Goal: Information Seeking & Learning: Find specific fact

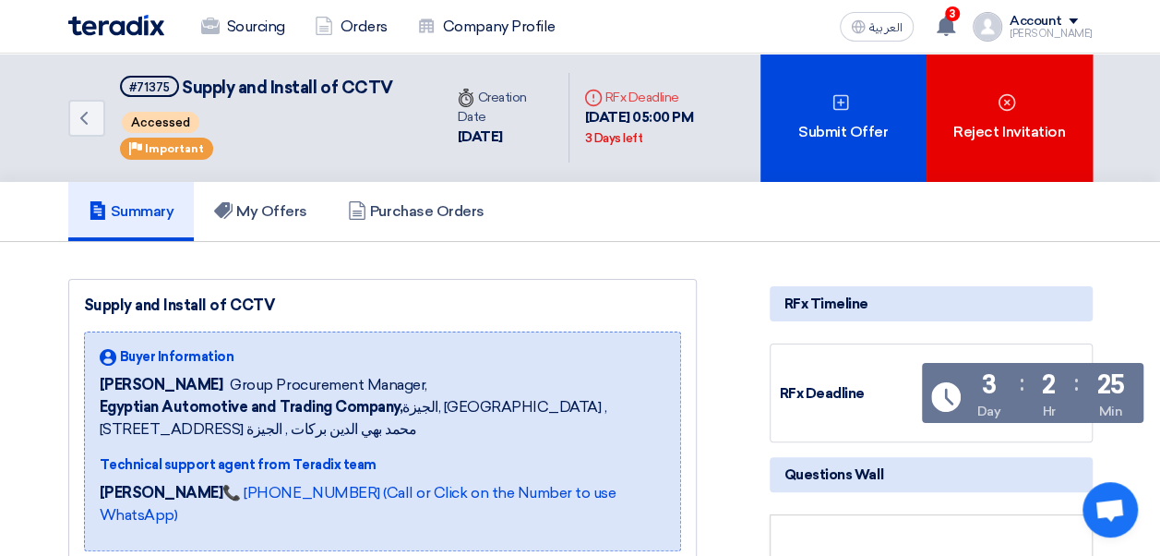
click at [526, 285] on div "Supply and Install of CCTV Buyer Information Mohamed [DEMOGRAPHIC_DATA] Group P…" at bounding box center [382, 423] width 629 height 288
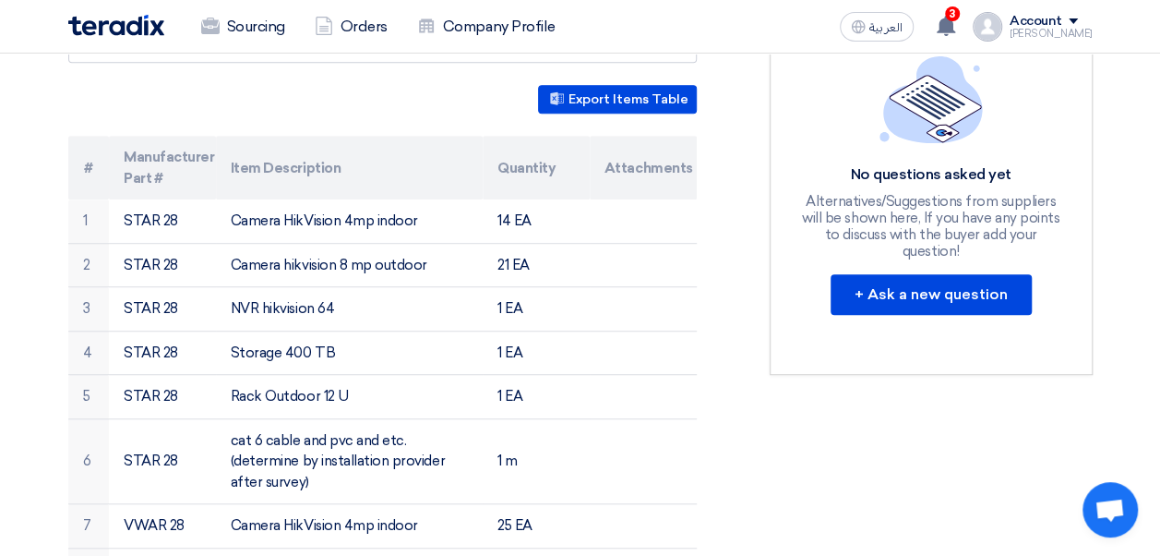
scroll to position [510, 0]
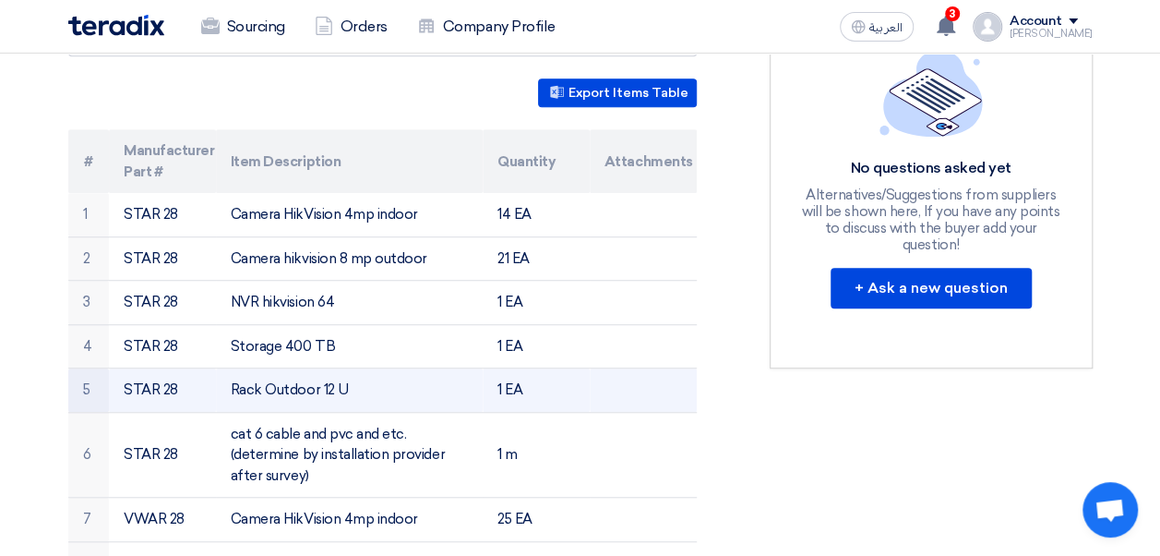
click at [329, 370] on td "Rack Outdoor 12 U" at bounding box center [349, 390] width 267 height 44
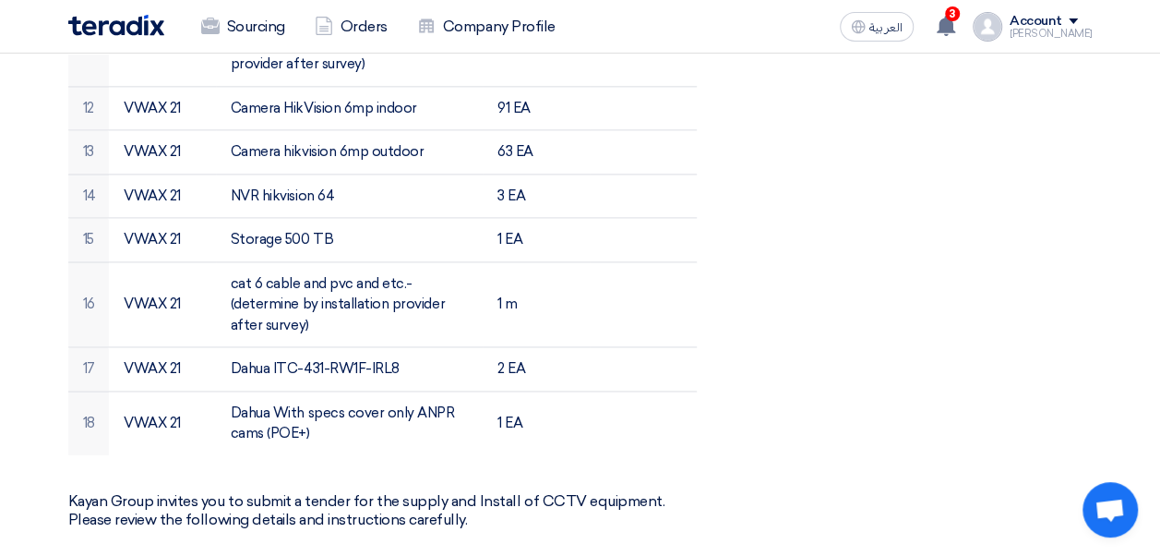
scroll to position [1250, 0]
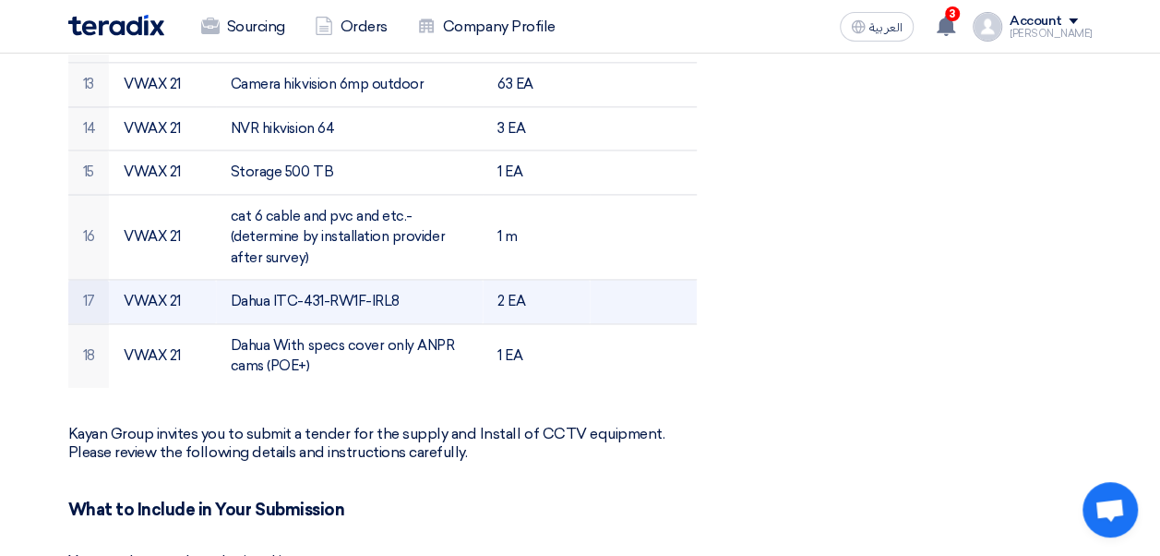
drag, startPoint x: 593, startPoint y: 350, endPoint x: 93, endPoint y: 273, distance: 505.2
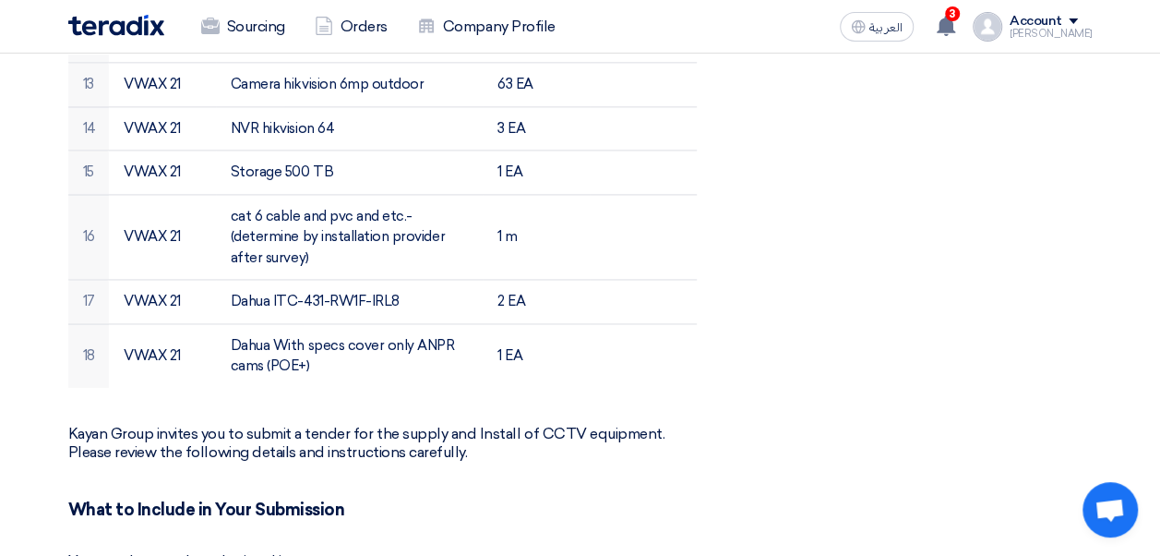
click at [699, 356] on div "Supply and Install of CCTV Buyer Information Mohamed [DEMOGRAPHIC_DATA] Group P…" at bounding box center [405, 148] width 702 height 2238
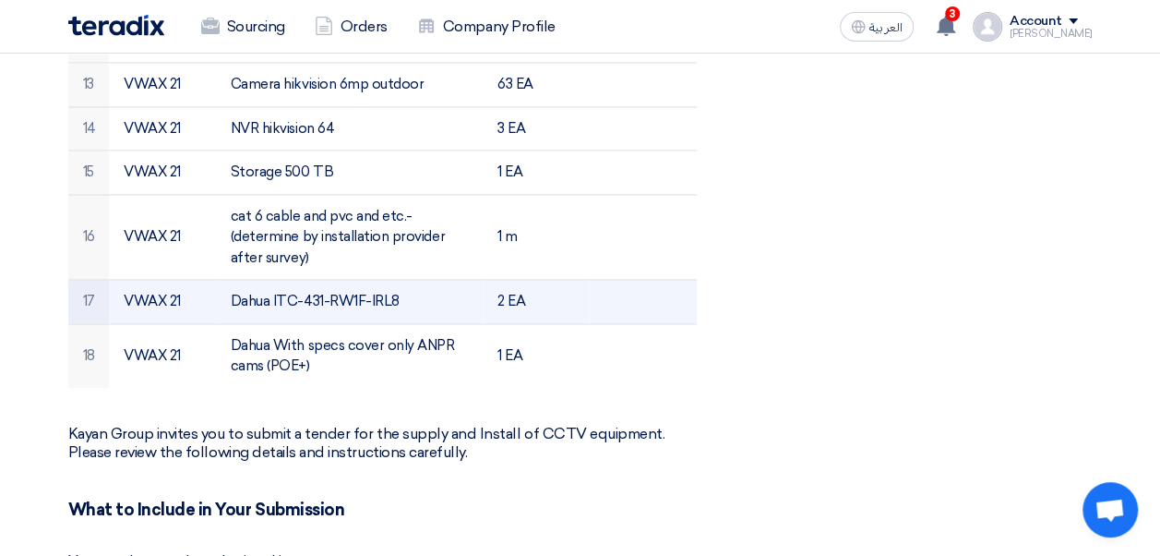
drag, startPoint x: 406, startPoint y: 276, endPoint x: 217, endPoint y: 281, distance: 189.3
click at [217, 281] on td "Dahua ITC-431-RW1F-IRL8" at bounding box center [349, 302] width 267 height 44
copy td "Dahua ITC-431-RW1F-IRL8"
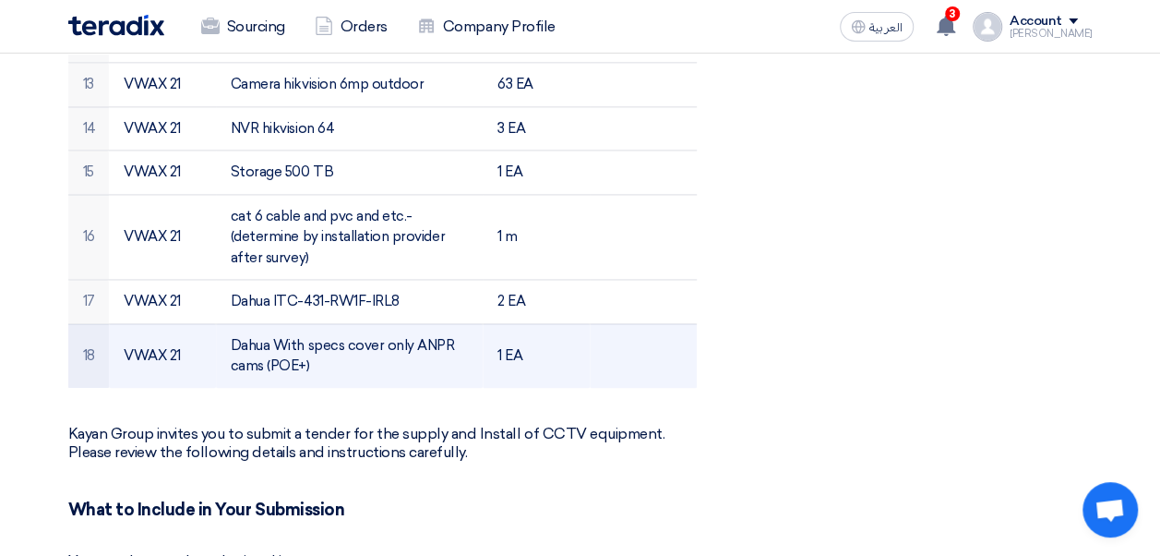
drag, startPoint x: 316, startPoint y: 334, endPoint x: 220, endPoint y: 317, distance: 97.6
click at [220, 323] on td "Dahua With specs cover only ANPR cams (POE+)" at bounding box center [349, 355] width 267 height 65
copy td "Dahua With specs cover only ANPR cams (POE+)"
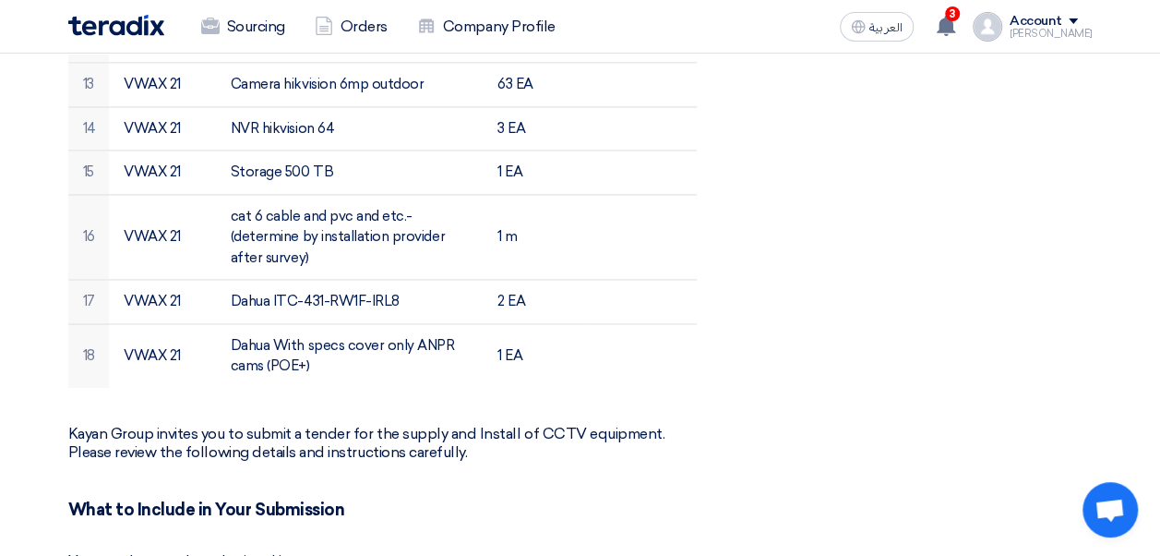
click at [491, 361] on div "Supply and Install of CCTV Buyer Information Mohamed [DEMOGRAPHIC_DATA] Group P…" at bounding box center [405, 148] width 702 height 2238
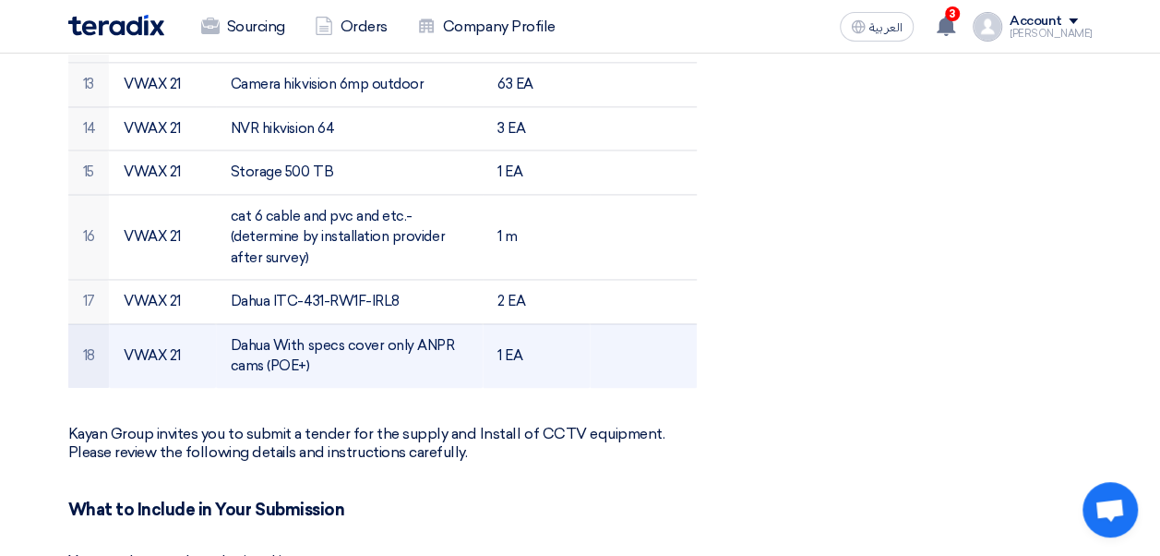
drag, startPoint x: 185, startPoint y: 327, endPoint x: 151, endPoint y: 326, distance: 33.2
click at [151, 326] on td "VWAX 21" at bounding box center [162, 355] width 107 height 65
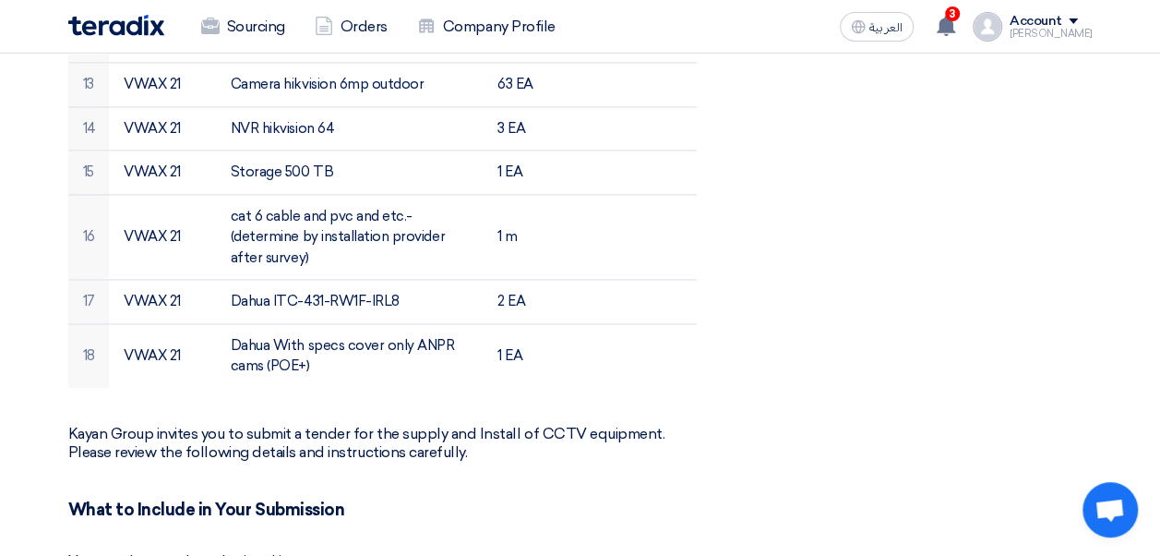
drag, startPoint x: 151, startPoint y: 326, endPoint x: 349, endPoint y: 368, distance: 202.0
click at [349, 368] on div "Supply and Install of CCTV Buyer Information Mohamed [DEMOGRAPHIC_DATA] Group P…" at bounding box center [405, 148] width 702 height 2238
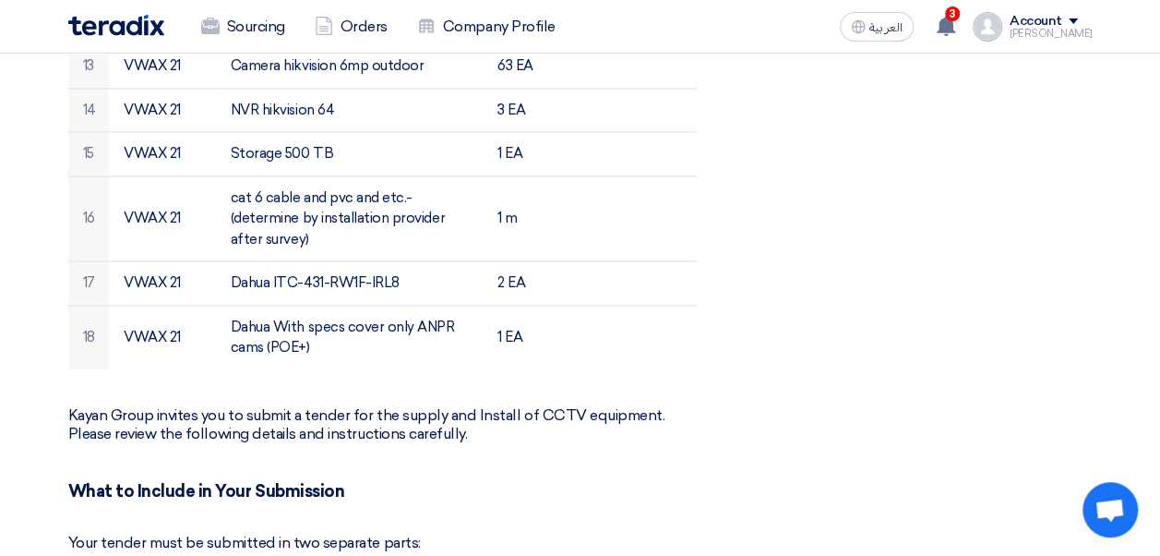
scroll to position [1243, 0]
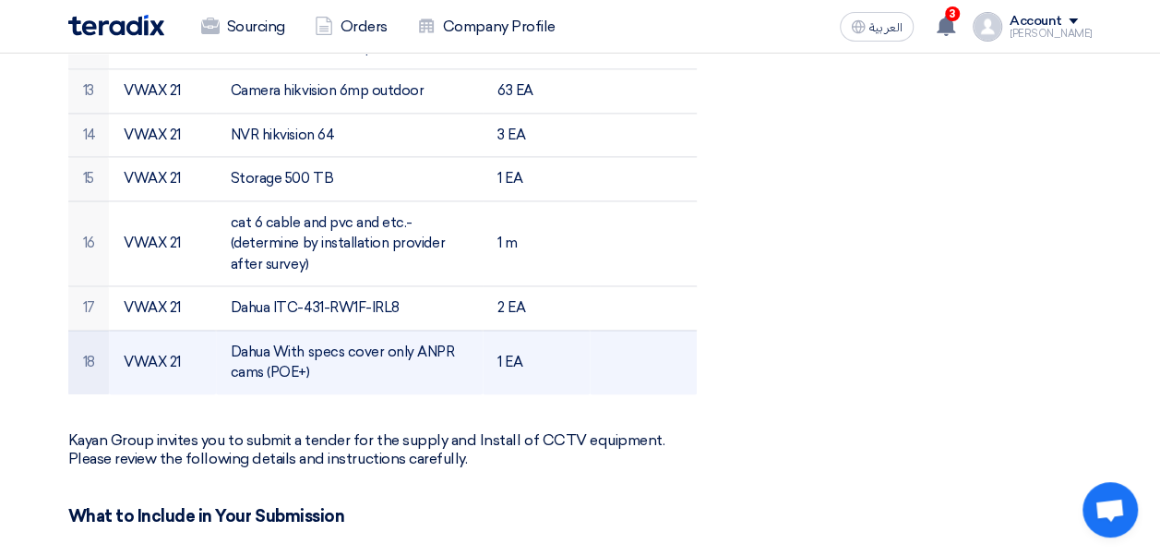
click at [325, 345] on td "Dahua With specs cover only ANPR cams (POE+)" at bounding box center [349, 362] width 267 height 65
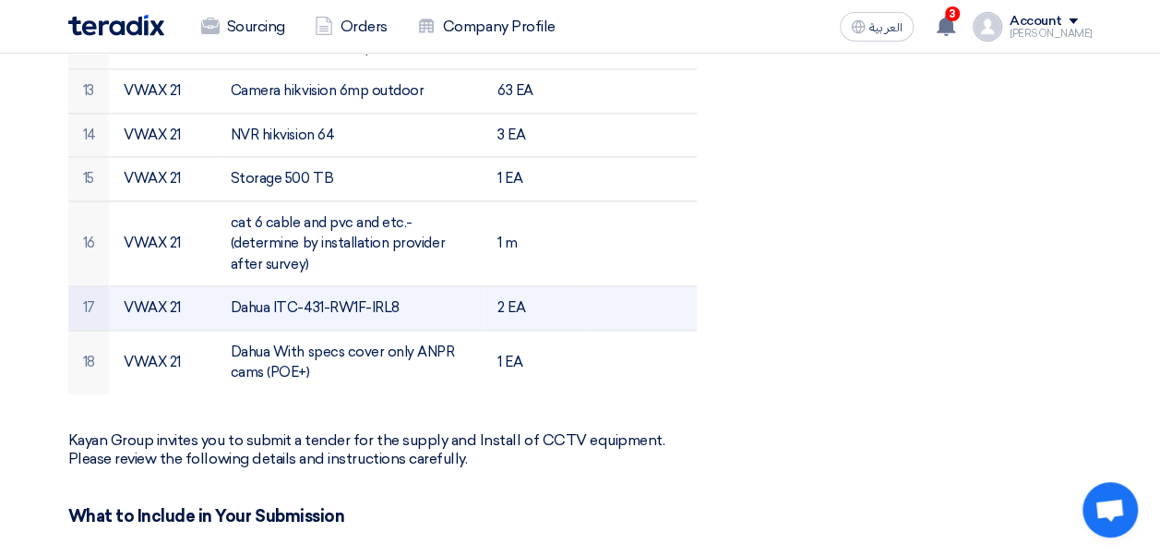
drag, startPoint x: 404, startPoint y: 281, endPoint x: 258, endPoint y: 278, distance: 145.9
click at [258, 286] on td "Dahua ITC-431-RW1F-IRL8" at bounding box center [349, 308] width 267 height 44
drag, startPoint x: 258, startPoint y: 278, endPoint x: 362, endPoint y: 274, distance: 103.4
click at [362, 286] on td "Dahua ITC-431-RW1F-IRL8" at bounding box center [349, 308] width 267 height 44
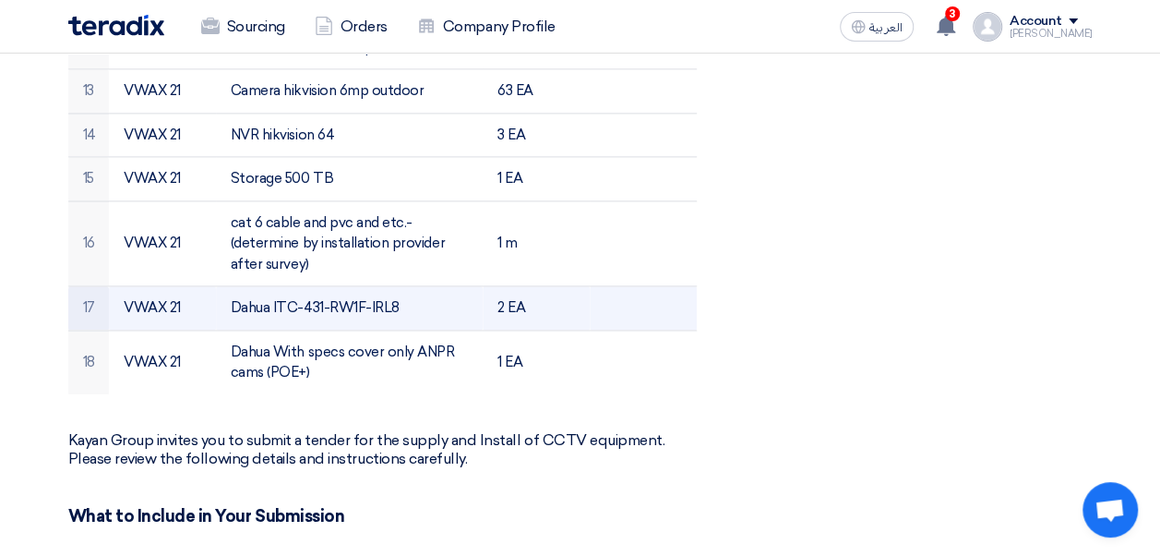
click at [362, 286] on td "Dahua ITC-431-RW1F-IRL8" at bounding box center [349, 308] width 267 height 44
copy tr "Dahua ITC-431-RW1F-IRL8"
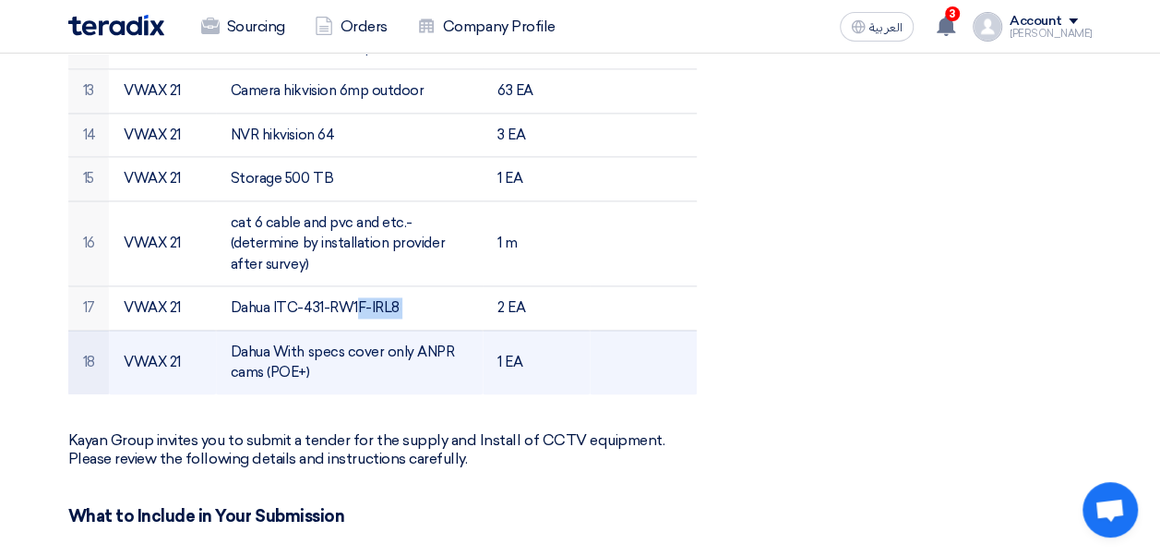
drag, startPoint x: 324, startPoint y: 342, endPoint x: 233, endPoint y: 322, distance: 93.4
click at [233, 330] on td "Dahua With specs cover only ANPR cams (POE+)" at bounding box center [349, 362] width 267 height 65
copy td "Dahua With specs cover only ANPR cams (POE+)"
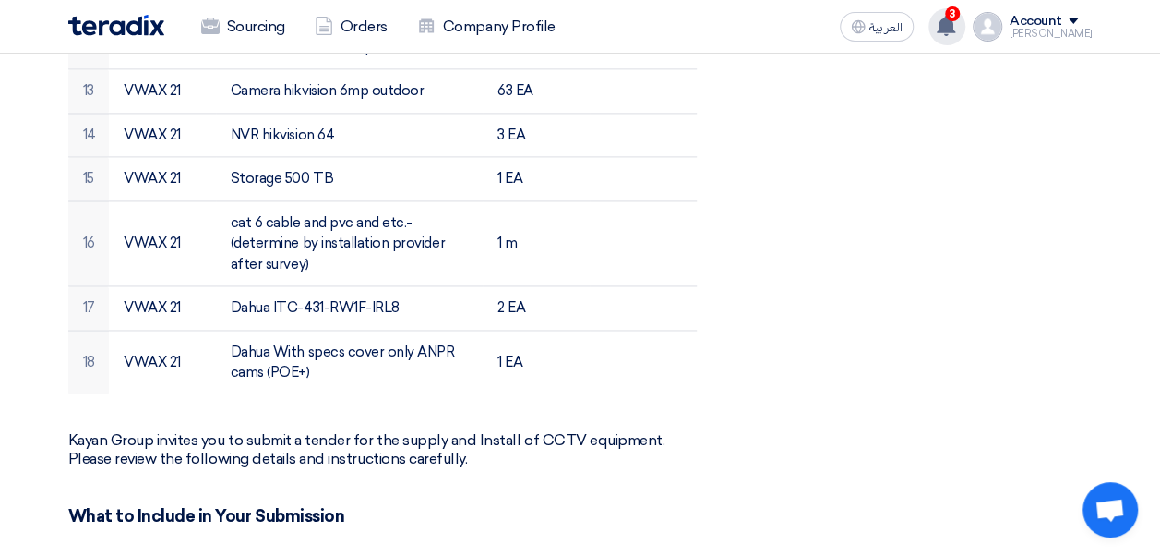
click at [955, 31] on use at bounding box center [946, 26] width 18 height 20
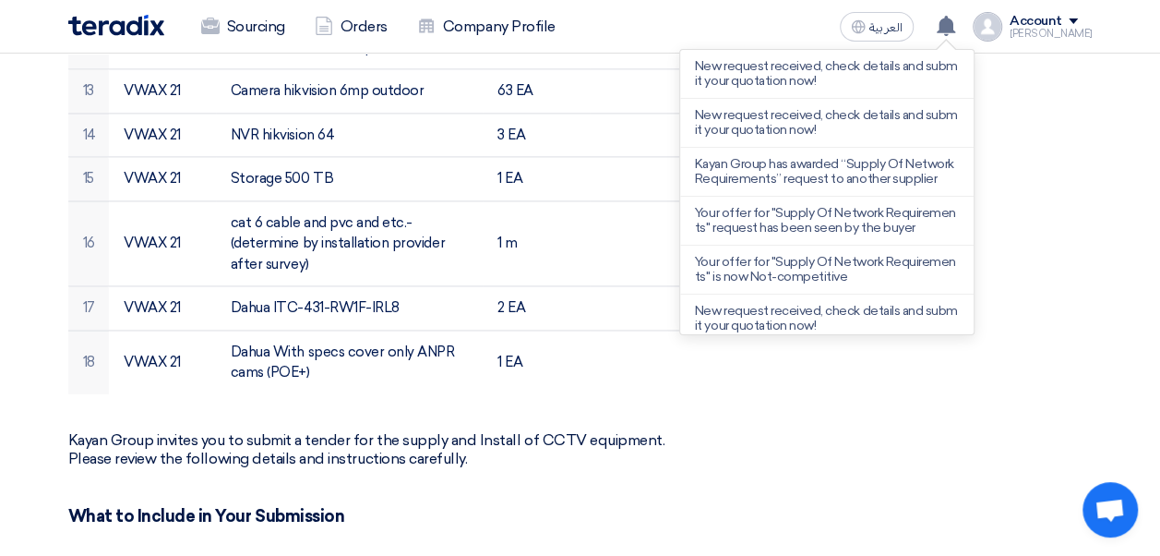
click at [657, 35] on div "Sourcing Orders Company Profile" at bounding box center [375, 26] width 615 height 41
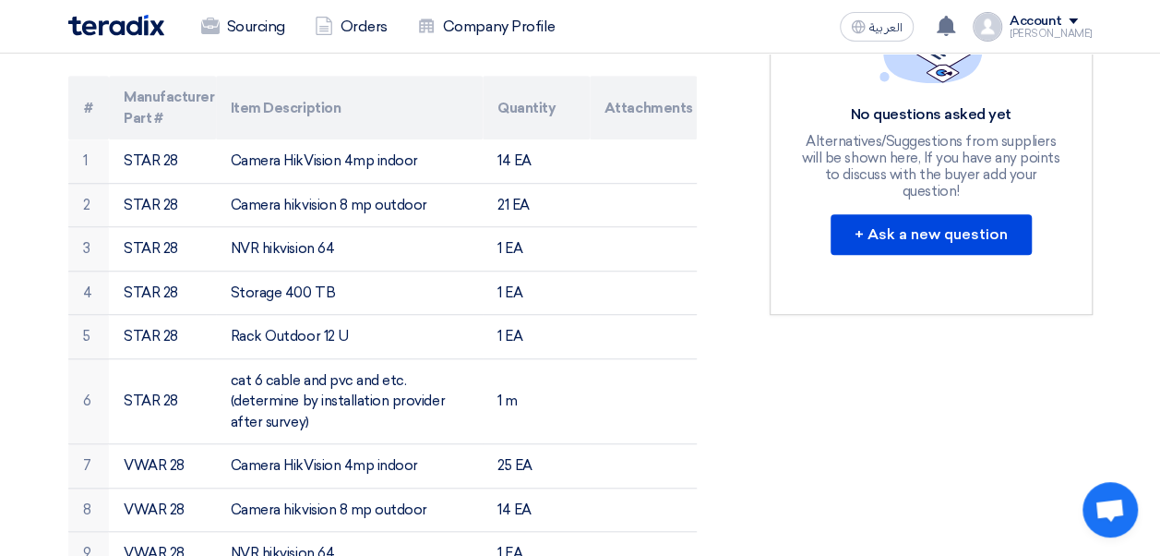
scroll to position [535, 0]
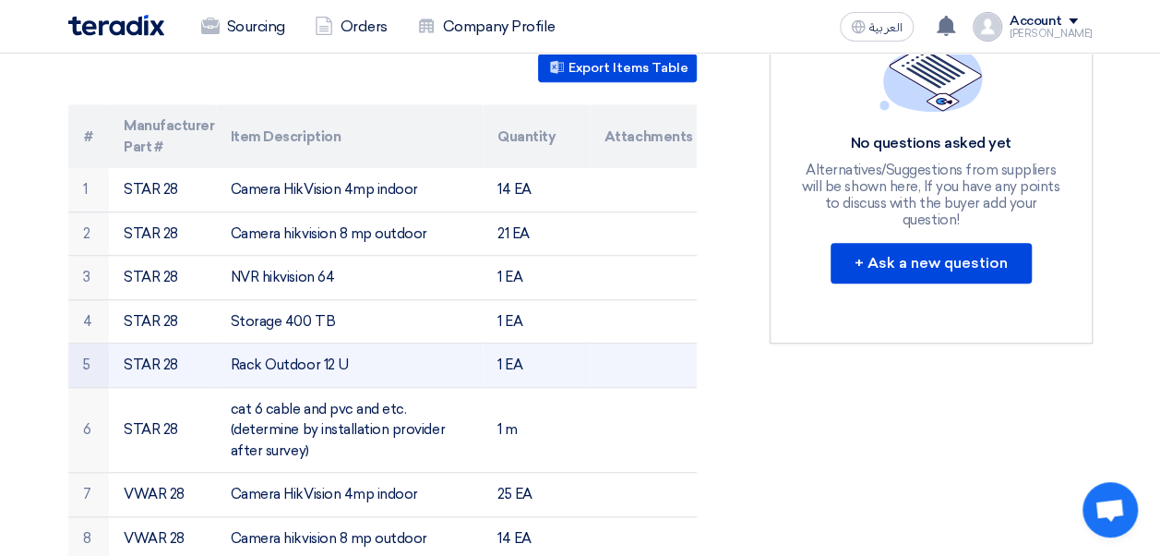
drag, startPoint x: 369, startPoint y: 339, endPoint x: 233, endPoint y: 338, distance: 136.6
click at [233, 343] on td "Rack Outdoor 12 U" at bounding box center [349, 365] width 267 height 44
copy td "Rack Outdoor 12 U"
